Goal: Task Accomplishment & Management: Use online tool/utility

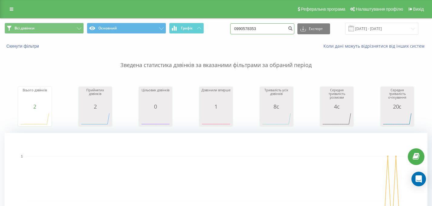
click at [284, 31] on input "0990578353" at bounding box center [262, 28] width 64 height 11
click at [15, 46] on button "Скинути фільтри" at bounding box center [24, 45] width 38 height 5
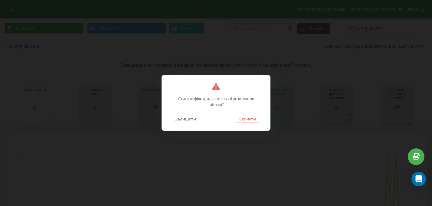
click at [253, 121] on button "Скинути" at bounding box center [247, 119] width 23 height 8
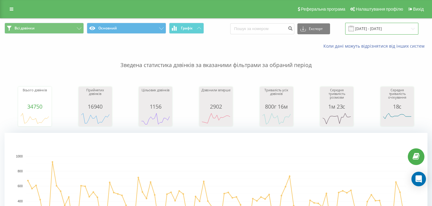
click at [380, 27] on input "[DATE] - [DATE]" at bounding box center [381, 29] width 73 height 12
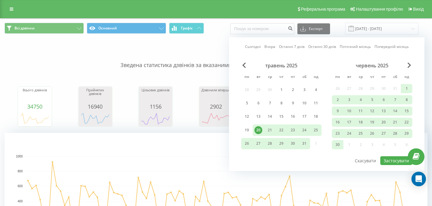
click at [253, 45] on link "Сьогодні" at bounding box center [253, 47] width 16 height 6
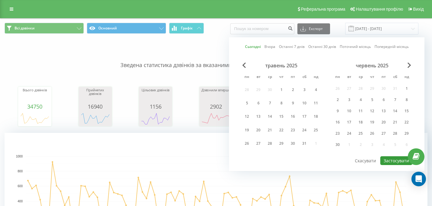
click at [389, 158] on button "Застосувати" at bounding box center [397, 160] width 32 height 9
type input "[DATE] - [DATE]"
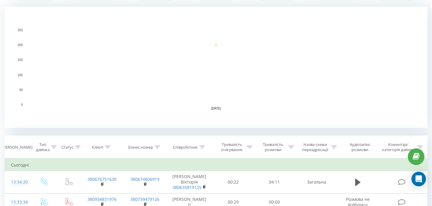
scroll to position [135, 0]
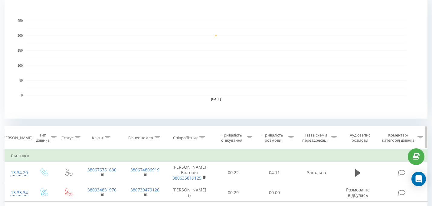
click at [199, 138] on div "Співробітник" at bounding box center [189, 137] width 32 height 5
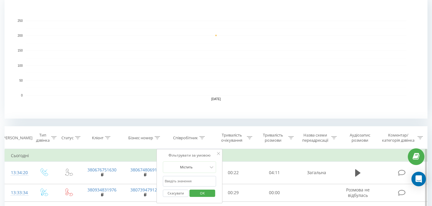
click at [178, 184] on input "text" at bounding box center [189, 181] width 53 height 11
click at [199, 193] on span "OK" at bounding box center [202, 192] width 17 height 9
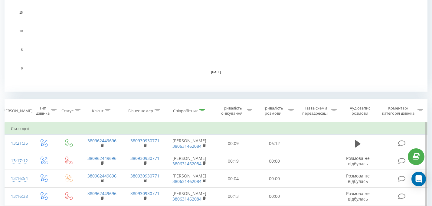
scroll to position [169, 0]
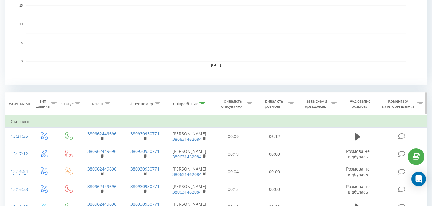
click at [202, 101] on div at bounding box center [202, 103] width 5 height 5
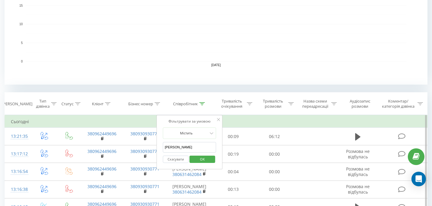
click at [192, 144] on input "[PERSON_NAME]" at bounding box center [189, 147] width 53 height 11
click at [199, 158] on span "OK" at bounding box center [202, 158] width 17 height 9
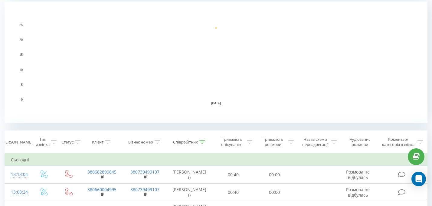
scroll to position [132, 0]
click at [202, 138] on div at bounding box center [202, 140] width 5 height 5
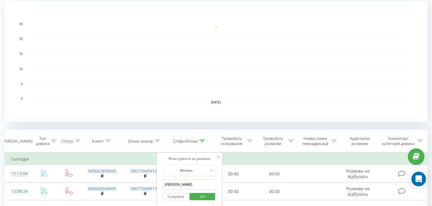
click at [186, 187] on input "[PERSON_NAME]" at bounding box center [189, 184] width 53 height 11
click at [198, 197] on span "OK" at bounding box center [202, 195] width 17 height 9
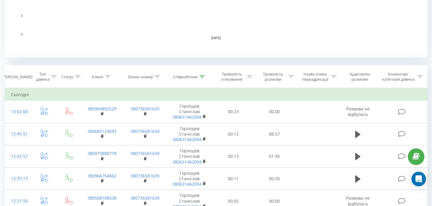
scroll to position [190, 0]
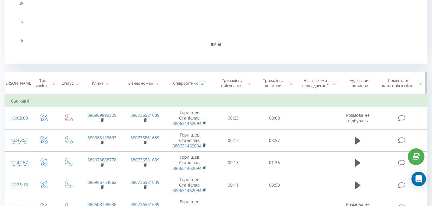
click at [203, 83] on icon at bounding box center [202, 82] width 5 height 3
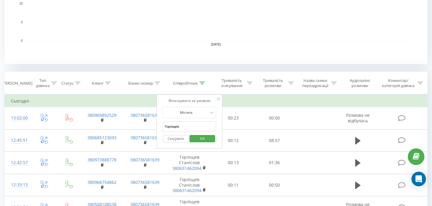
click at [187, 126] on input "Горліщев" at bounding box center [189, 126] width 53 height 11
type input "[PERSON_NAME]"
click at [204, 142] on span "OK" at bounding box center [202, 138] width 17 height 9
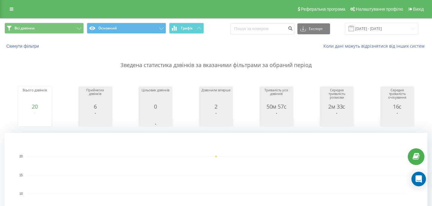
click at [204, 142] on rect "A chart." at bounding box center [216, 193] width 423 height 121
